Goal: Use online tool/utility: Utilize a website feature to perform a specific function

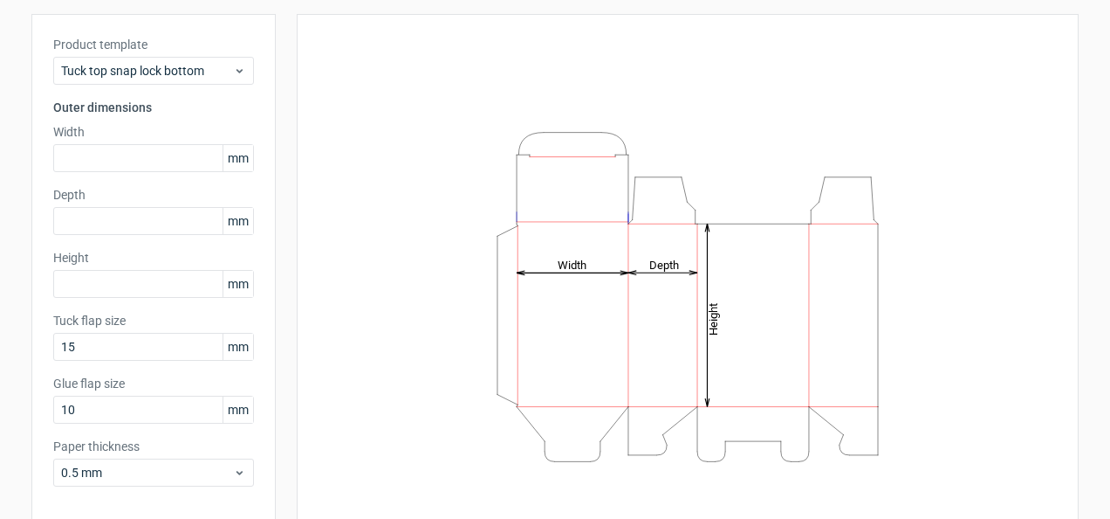
scroll to position [91, 0]
click at [233, 157] on span "mm" at bounding box center [238, 158] width 31 height 26
click at [91, 157] on input "text" at bounding box center [153, 158] width 201 height 28
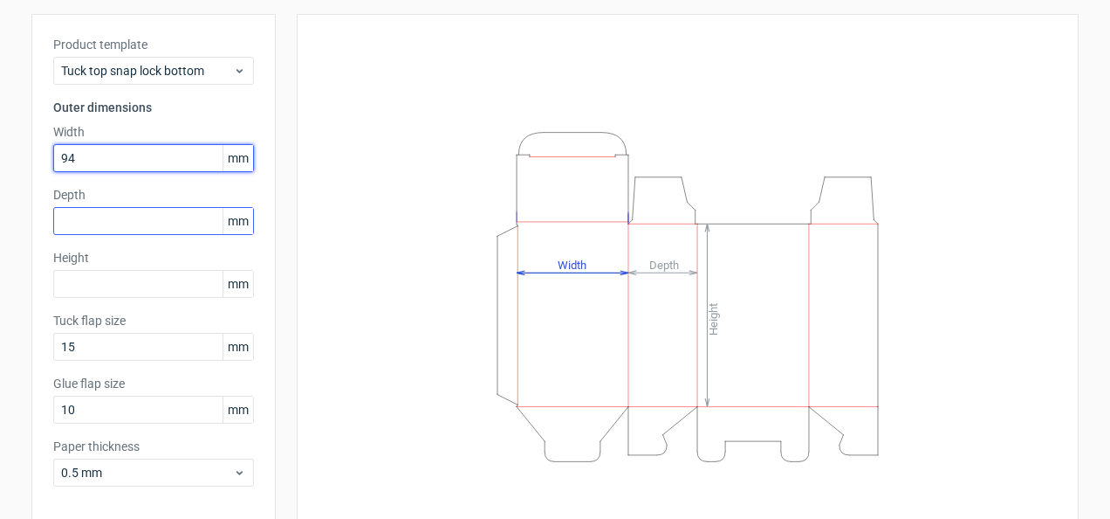
type input "94"
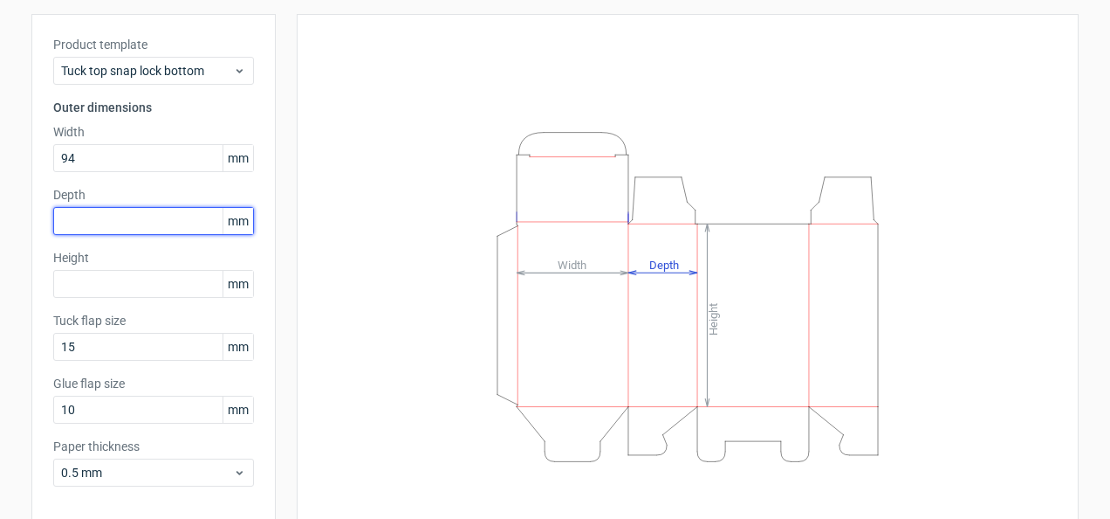
click at [77, 217] on input "text" at bounding box center [153, 221] width 201 height 28
type input "94"
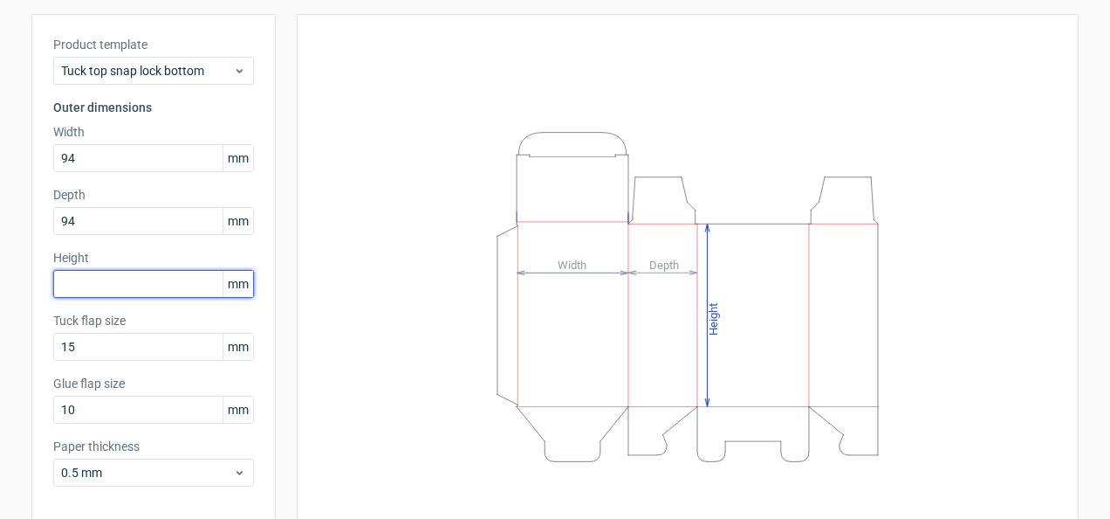
click at [72, 281] on input "text" at bounding box center [153, 284] width 201 height 28
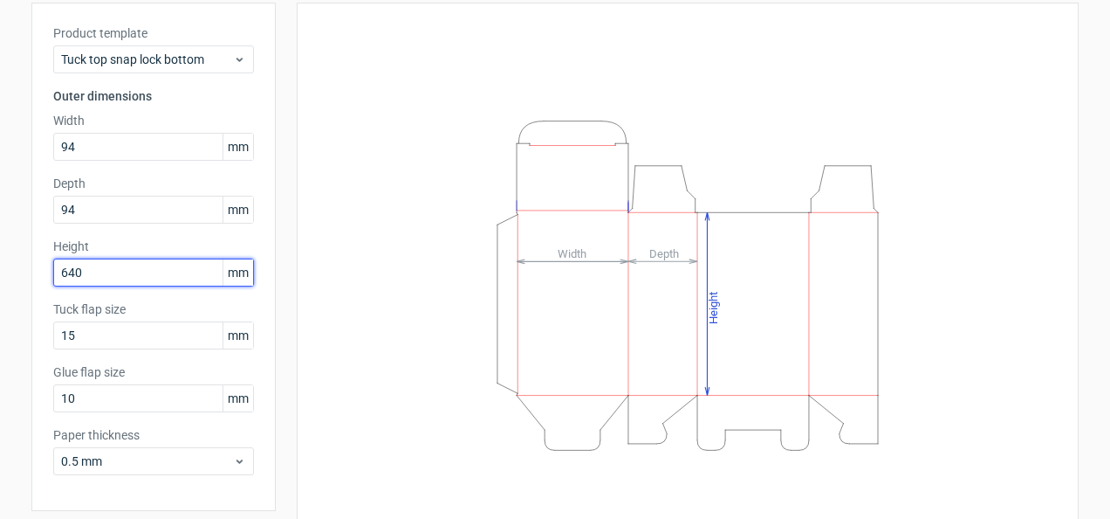
scroll to position [164, 0]
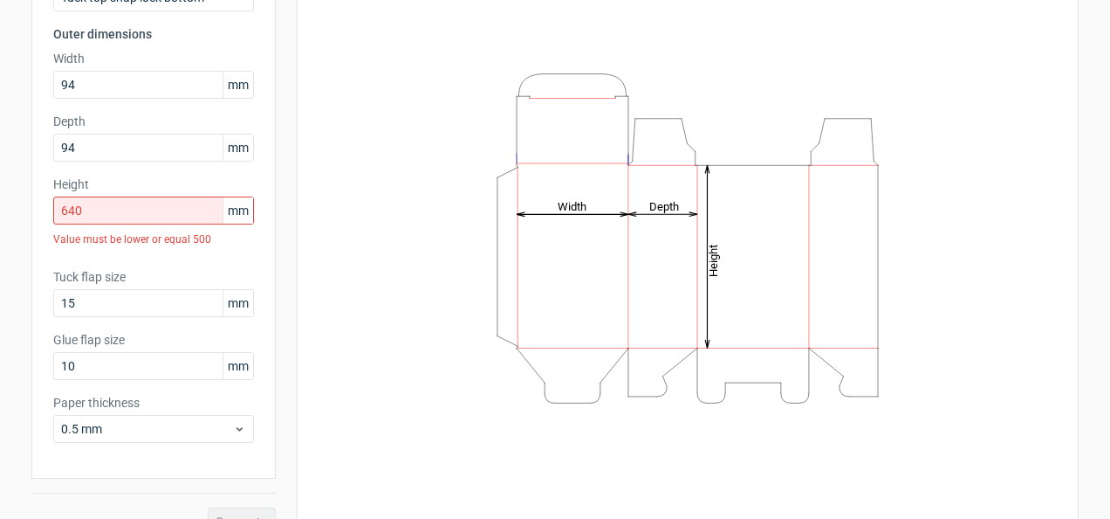
click at [339, 402] on div "Height Depth Width" at bounding box center [688, 237] width 739 height 551
click at [164, 205] on input "640" at bounding box center [153, 210] width 201 height 28
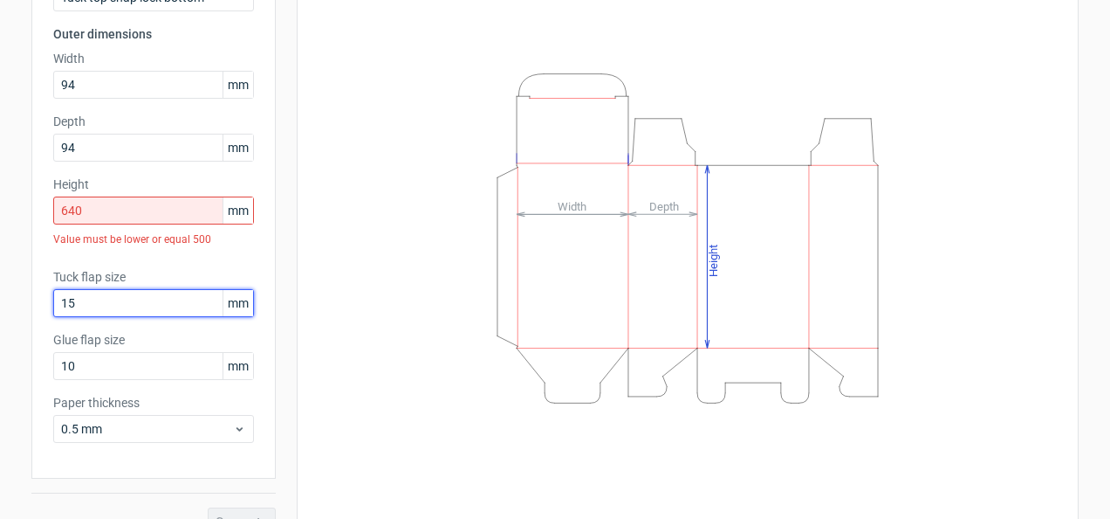
click at [180, 313] on input "15" at bounding box center [153, 303] width 201 height 28
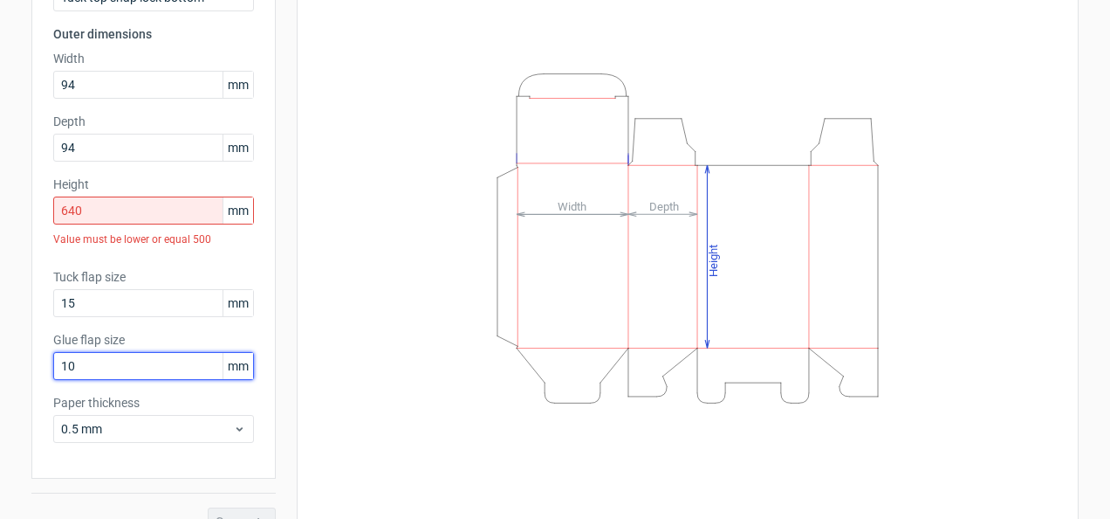
click at [204, 357] on input "10" at bounding box center [153, 366] width 201 height 28
click at [285, 394] on div "Height Depth Width" at bounding box center [677, 238] width 803 height 595
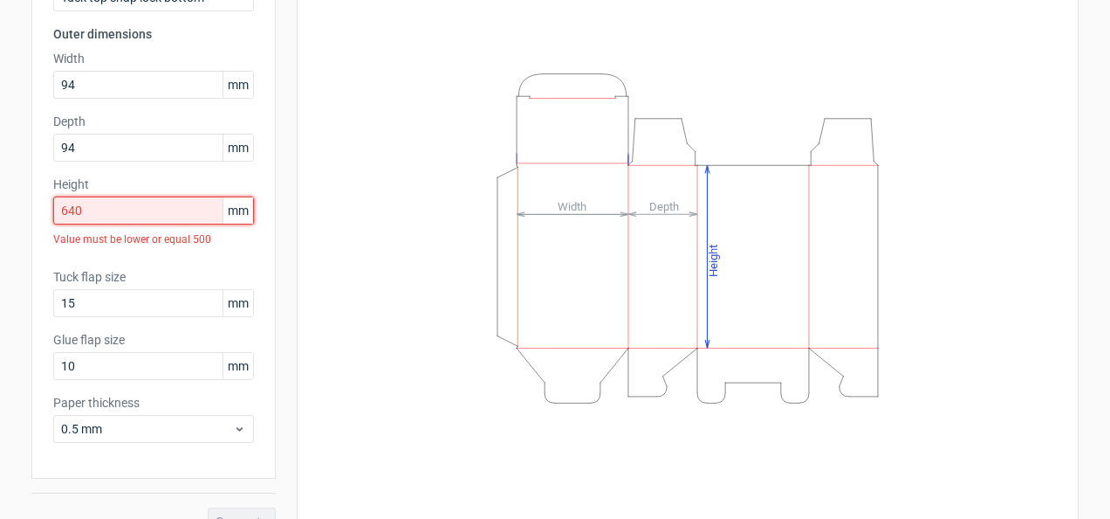
click at [128, 210] on input "640" at bounding box center [153, 210] width 201 height 28
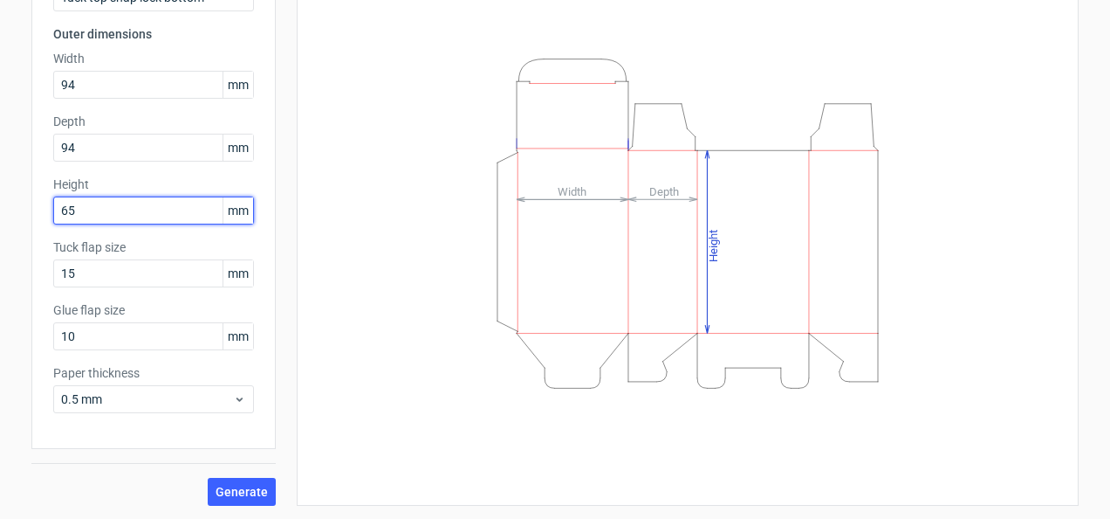
type input "6"
type input "500"
click at [208, 478] on button "Generate" at bounding box center [242, 492] width 68 height 28
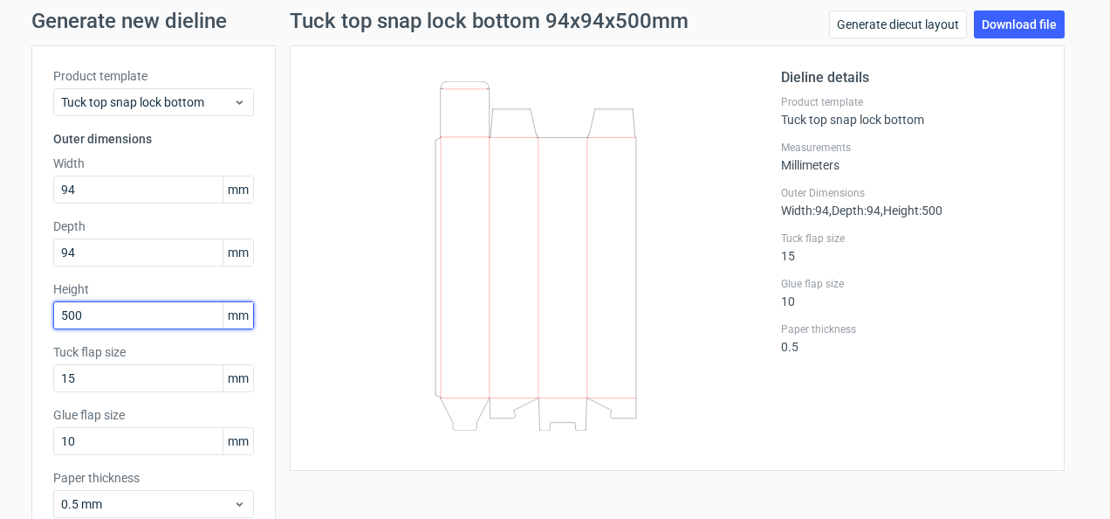
scroll to position [75, 0]
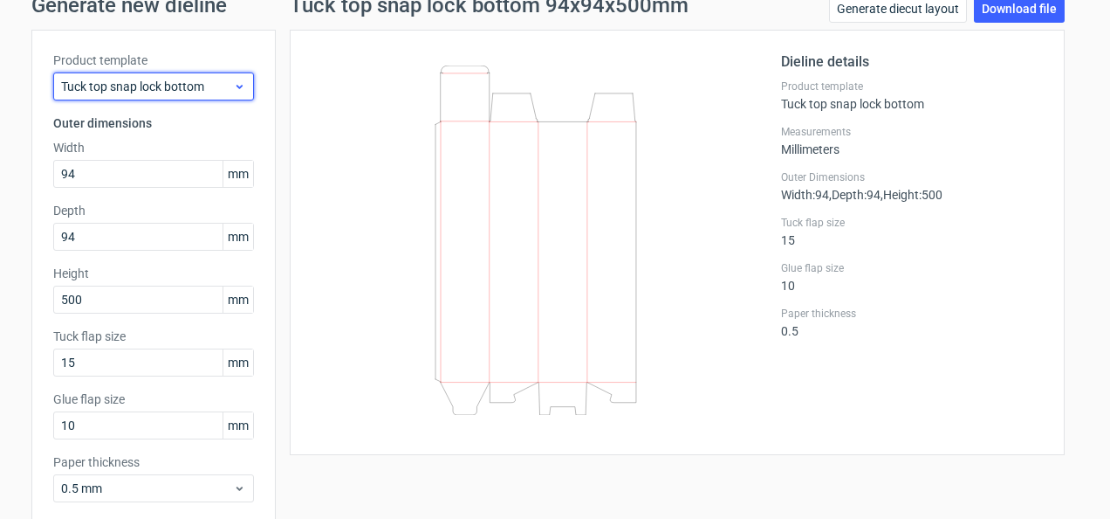
click at [239, 83] on icon at bounding box center [239, 86] width 13 height 14
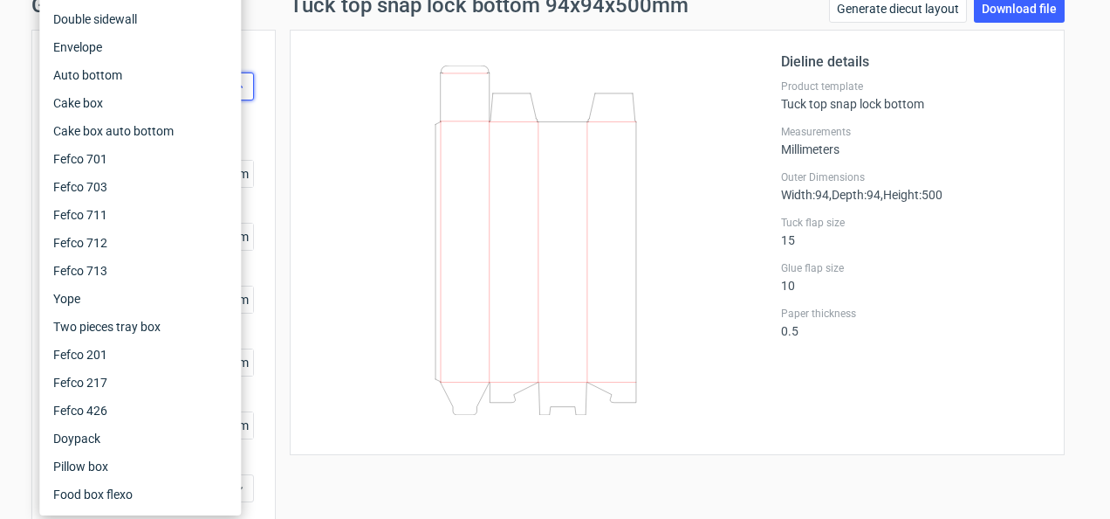
click at [244, 88] on div "Tuck top snap lock bottom" at bounding box center [153, 86] width 201 height 28
